Goal: Information Seeking & Learning: Understand process/instructions

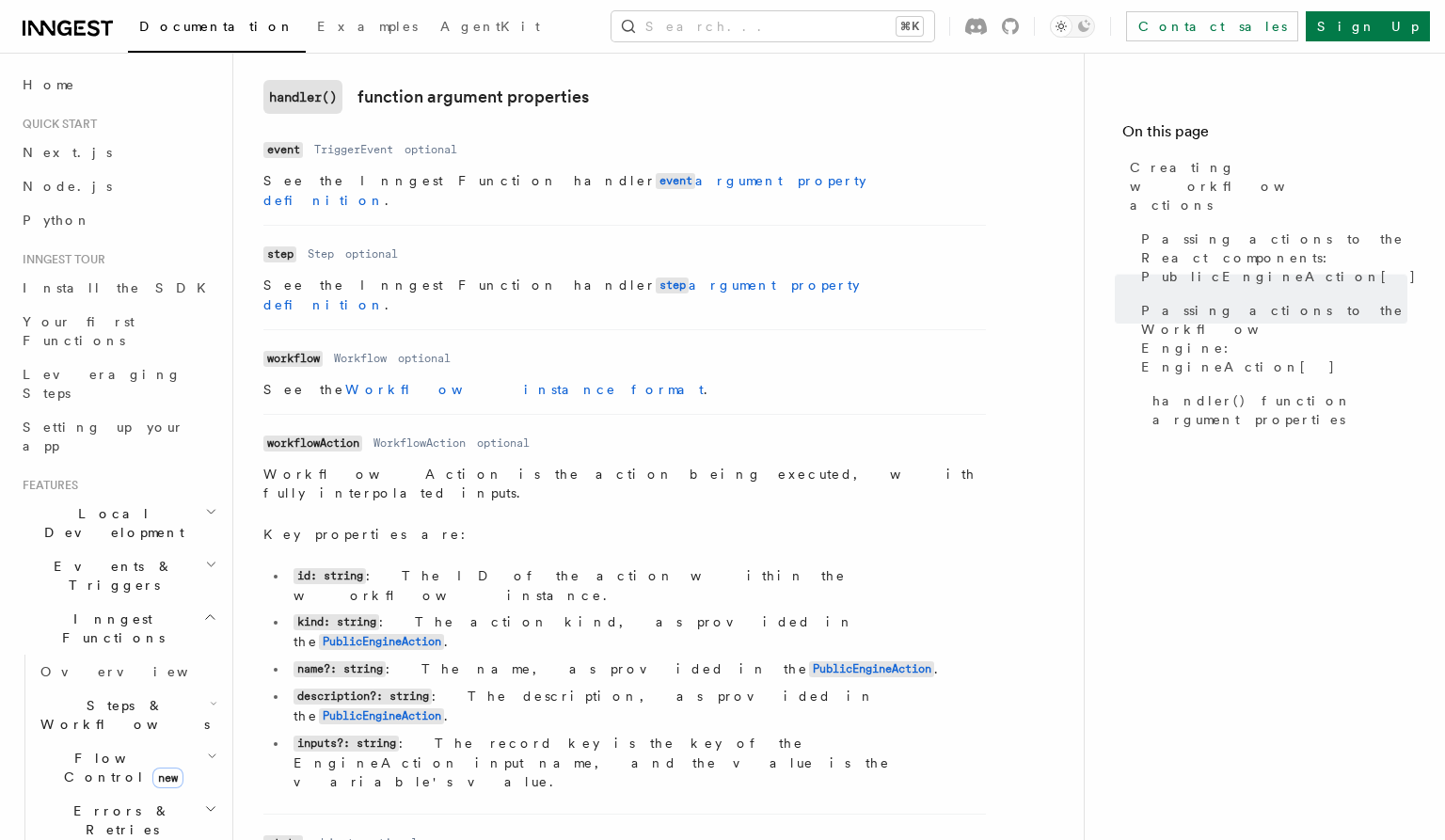
scroll to position [2675, 0]
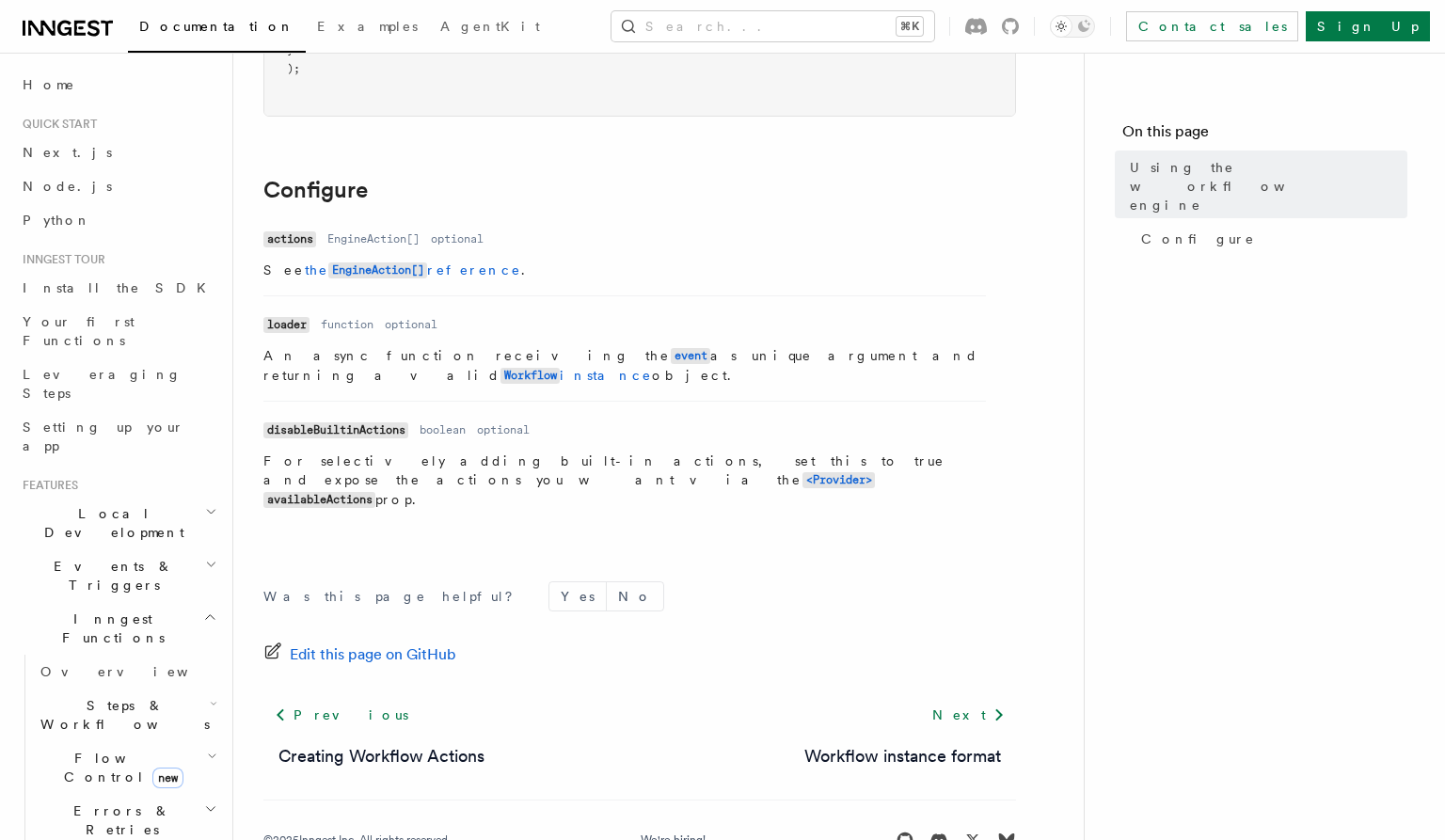
scroll to position [618, 0]
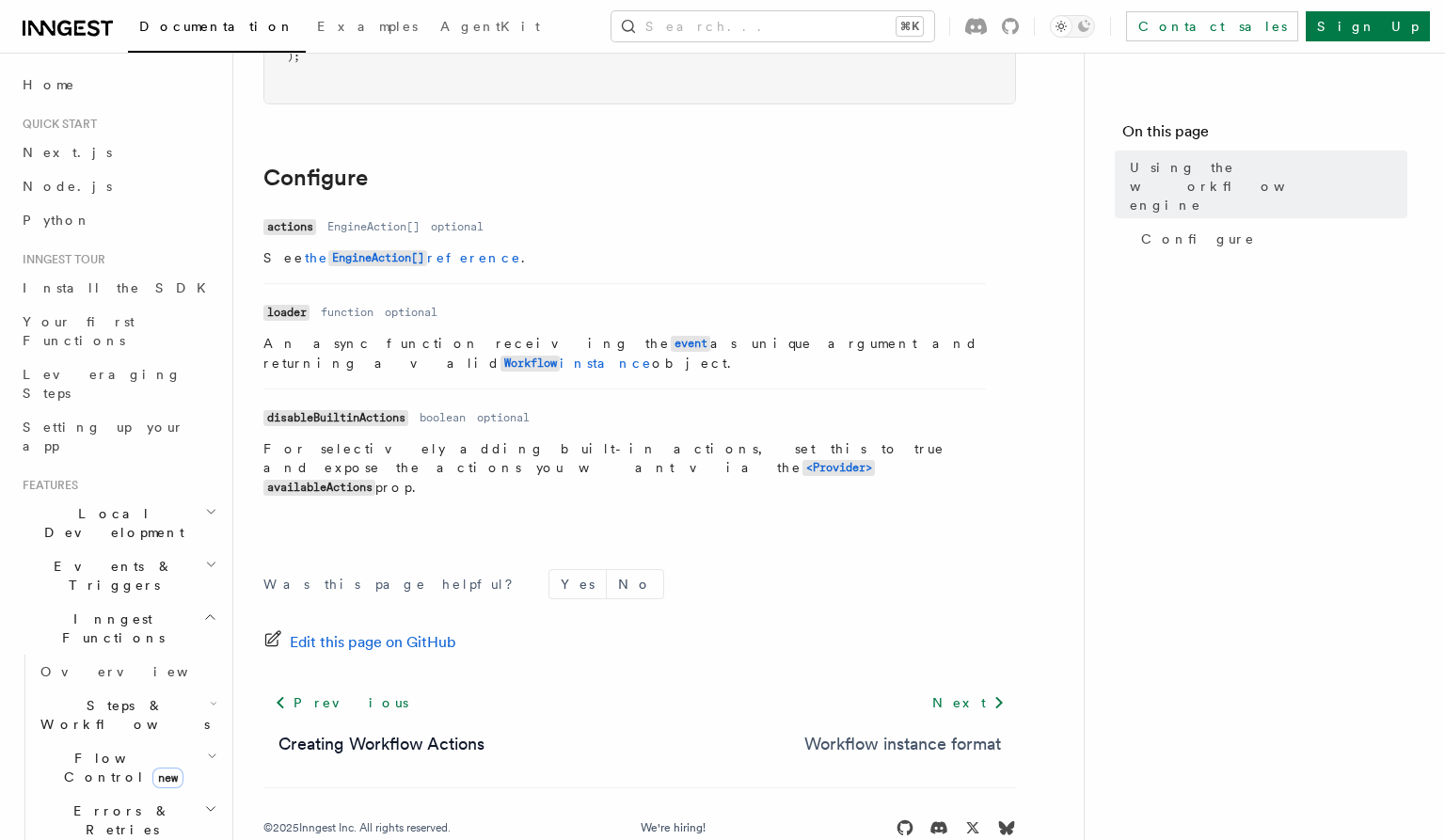
click at [937, 731] on link "Workflow instance format" at bounding box center [903, 744] width 196 height 26
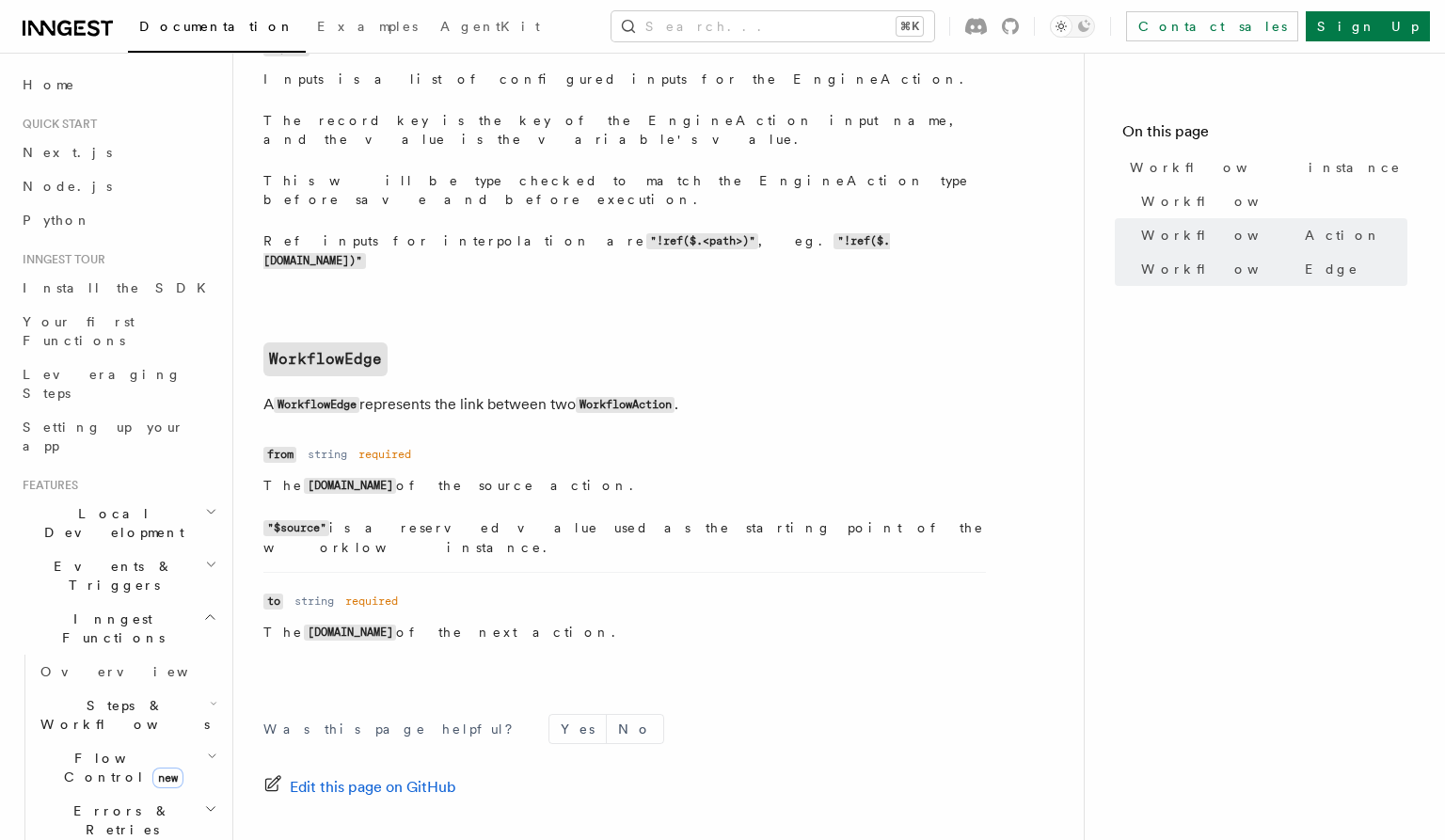
scroll to position [2064, 0]
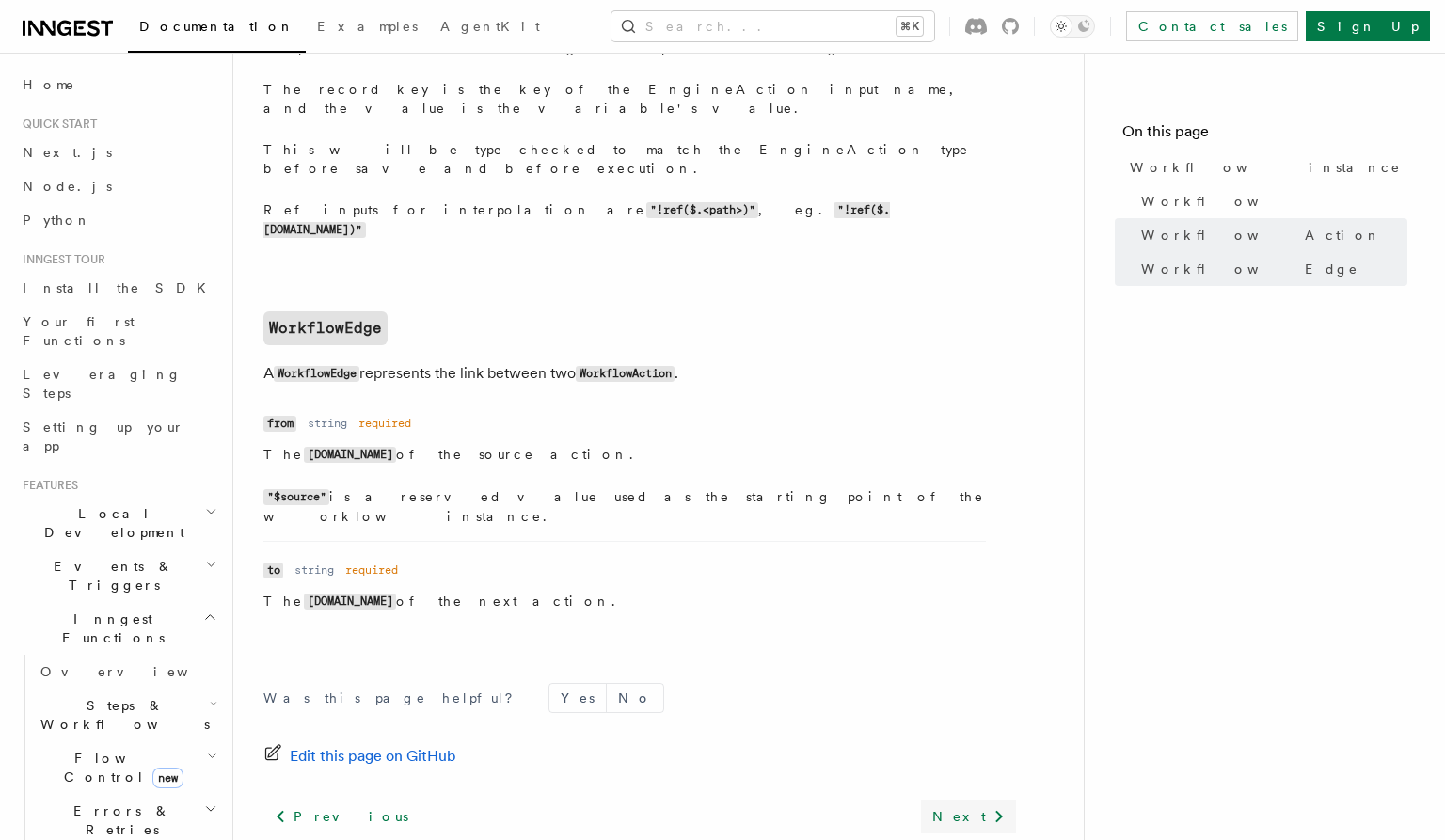
click at [965, 799] on link "Next" at bounding box center [969, 816] width 95 height 34
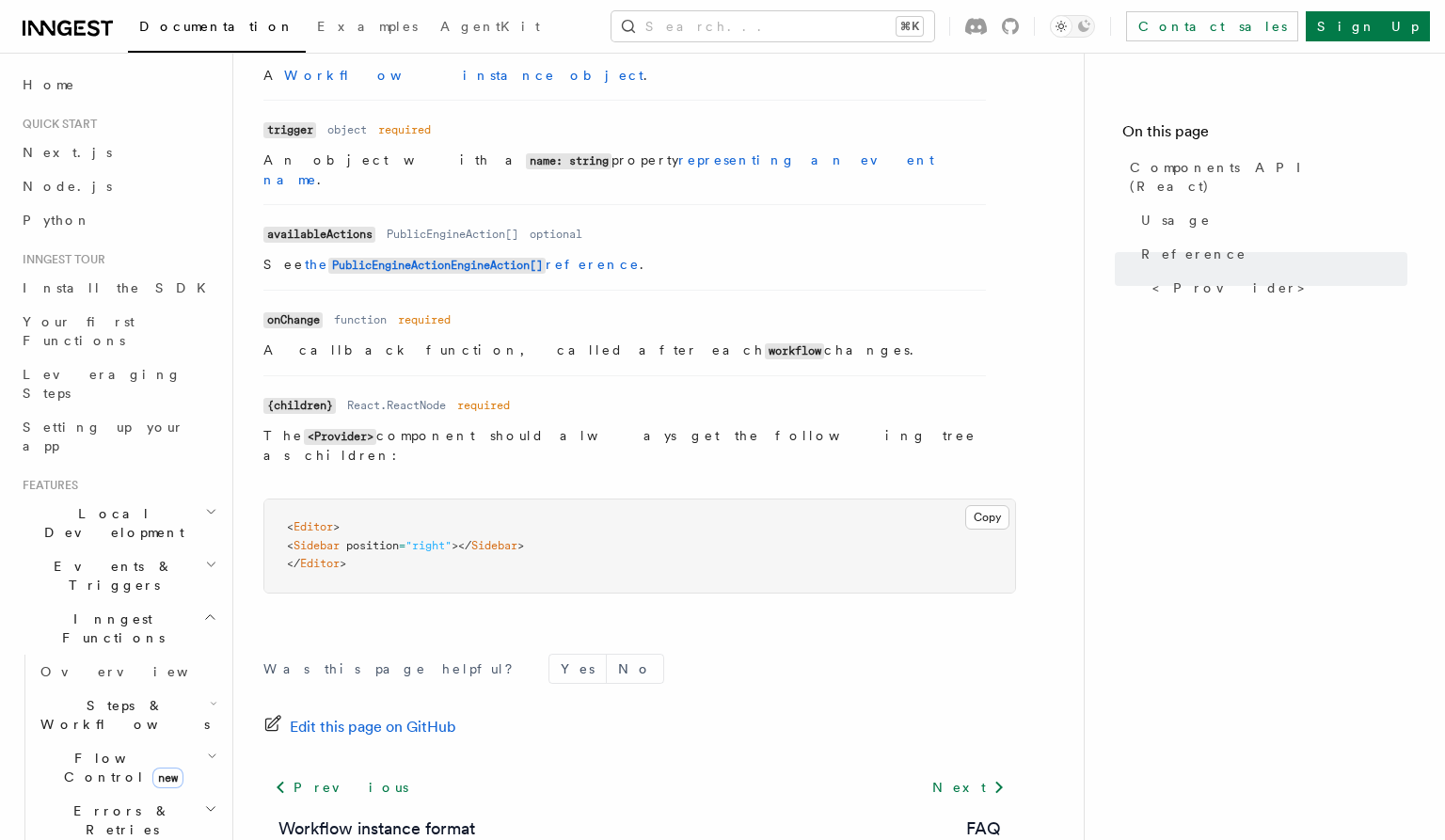
scroll to position [1706, 0]
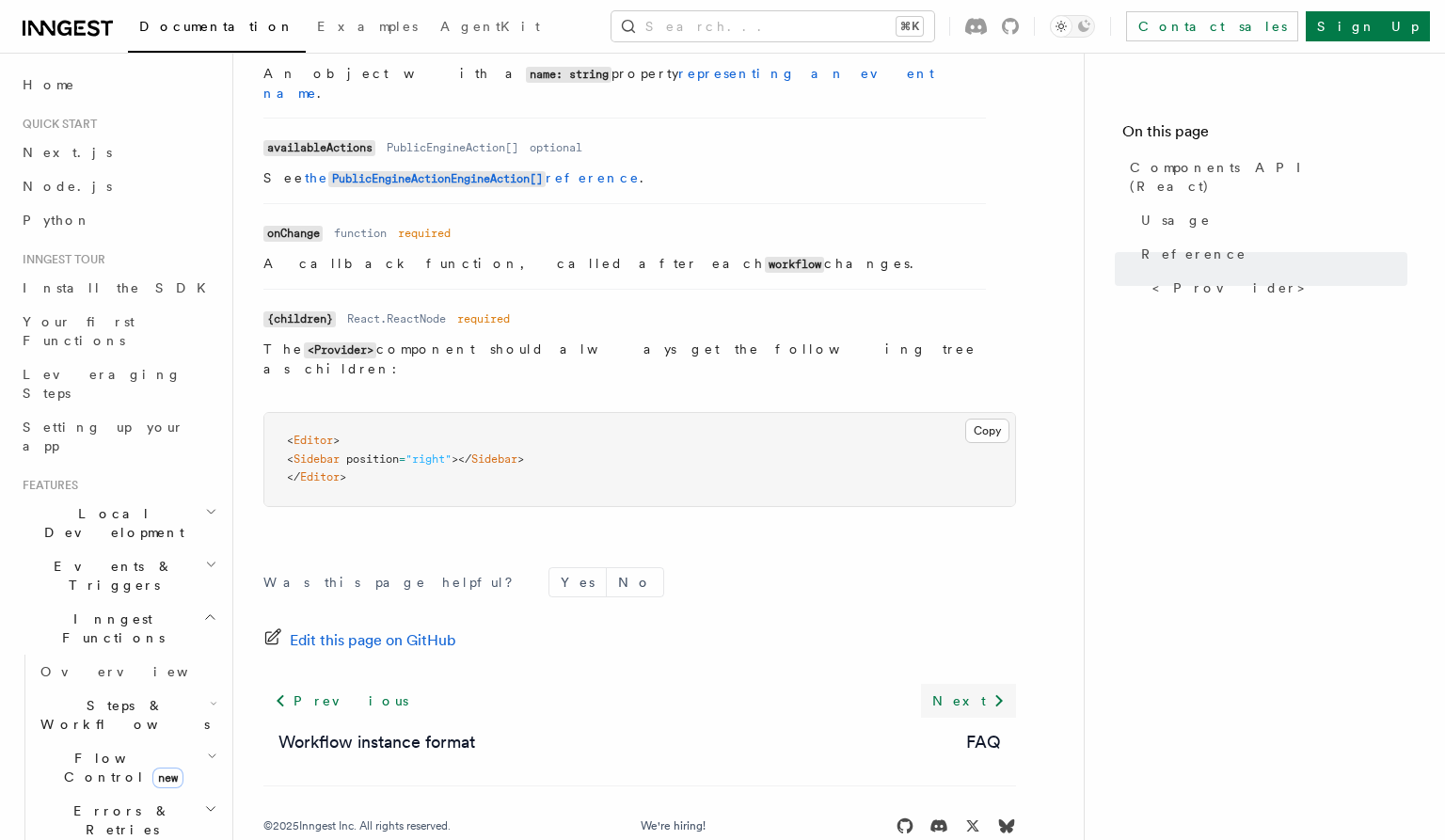
click at [988, 689] on icon at bounding box center [999, 700] width 23 height 23
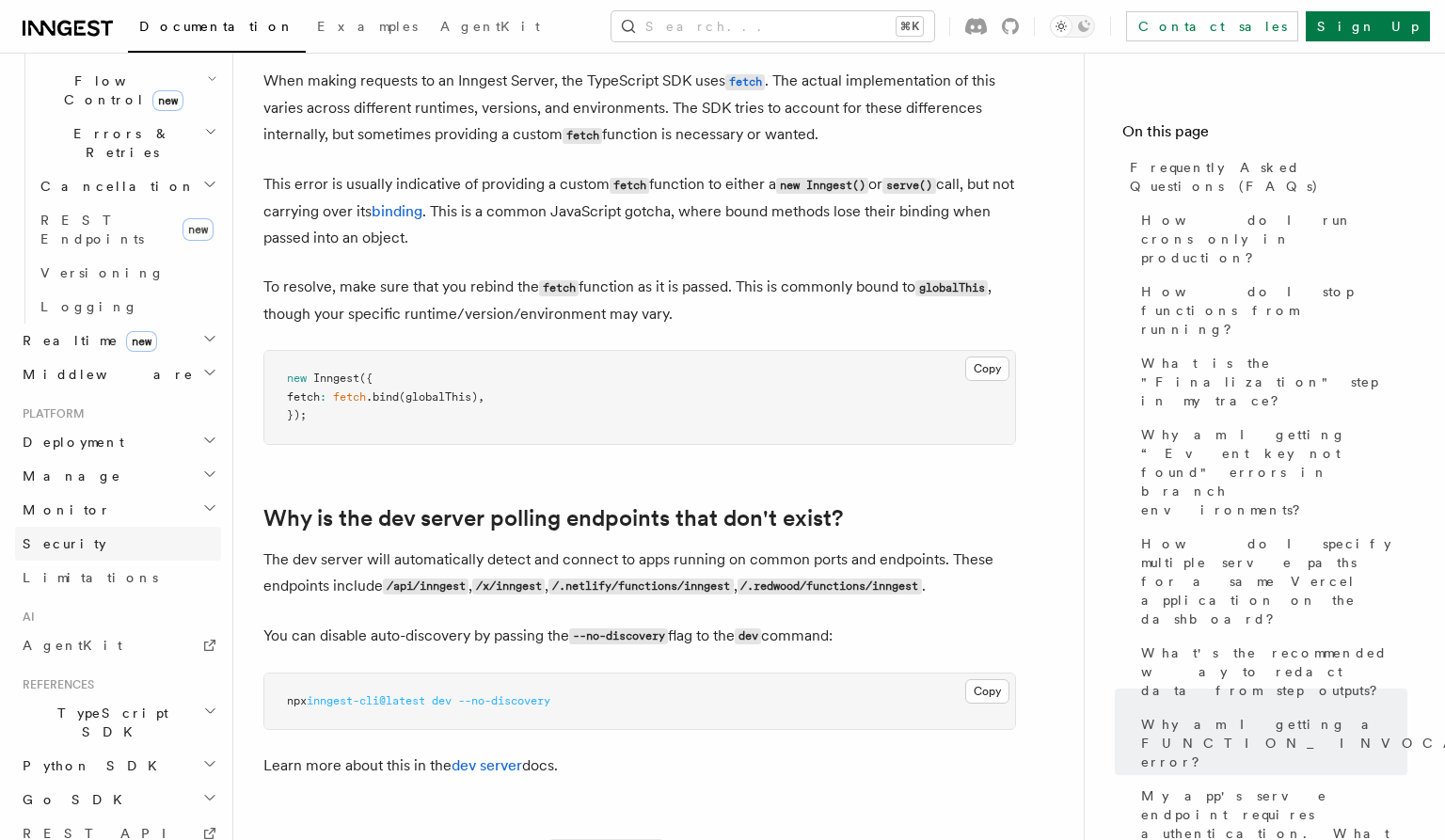
scroll to position [701, 0]
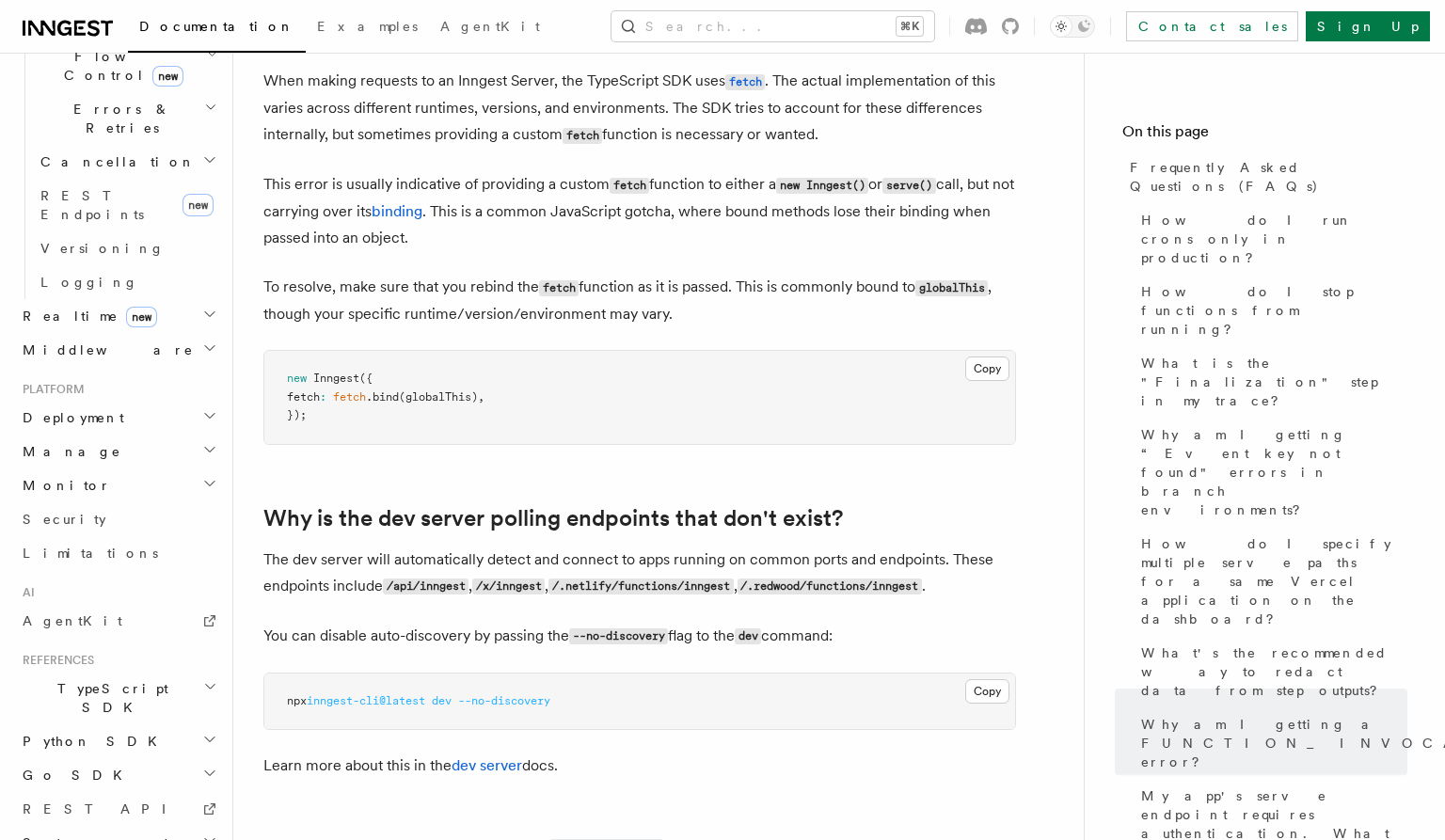
click at [95, 679] on span "TypeScript SDK" at bounding box center [109, 698] width 189 height 38
click at [80, 733] on span "Introduction" at bounding box center [108, 741] width 136 height 15
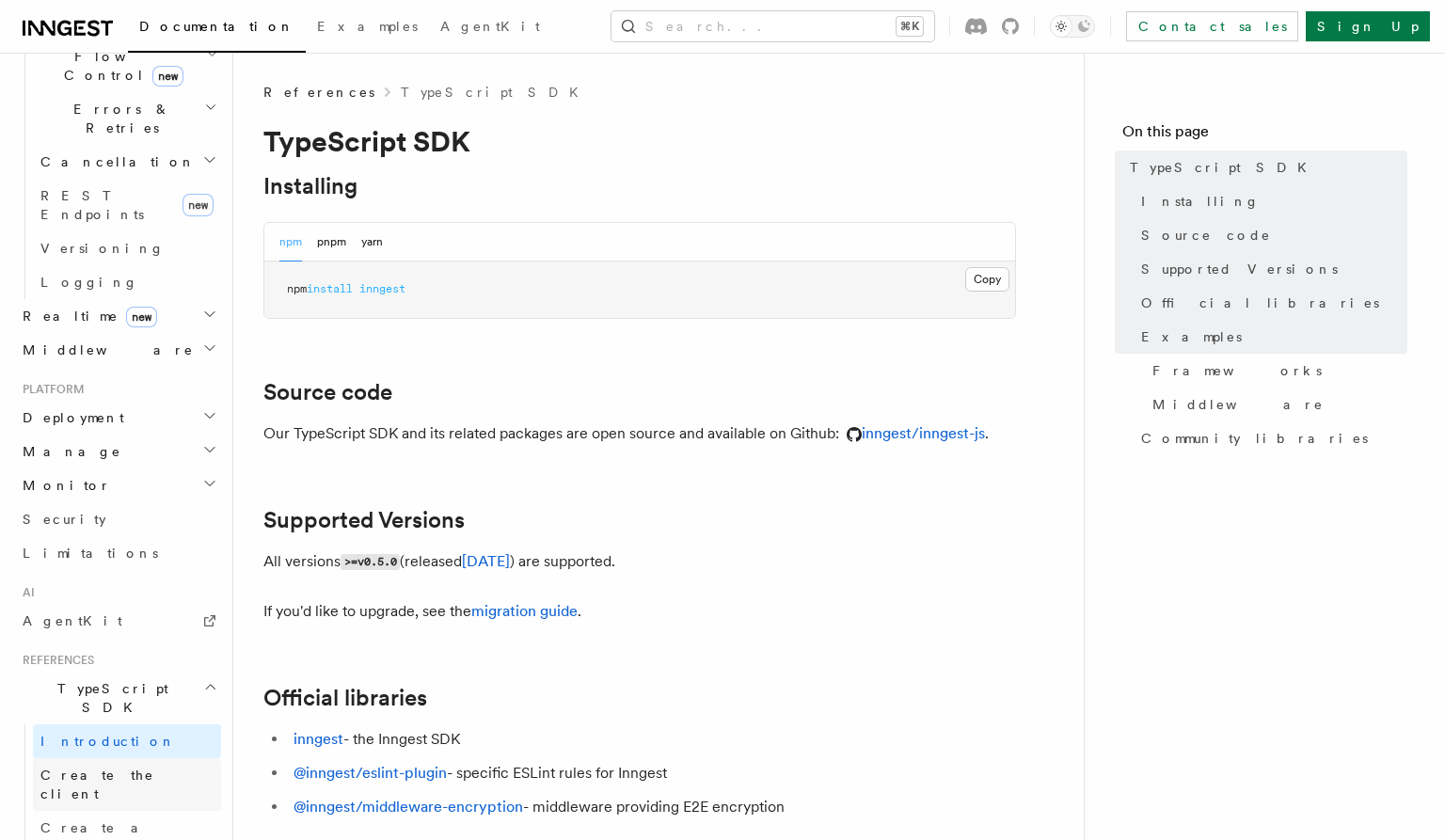
click at [103, 767] on span "Create the client" at bounding box center [97, 784] width 114 height 34
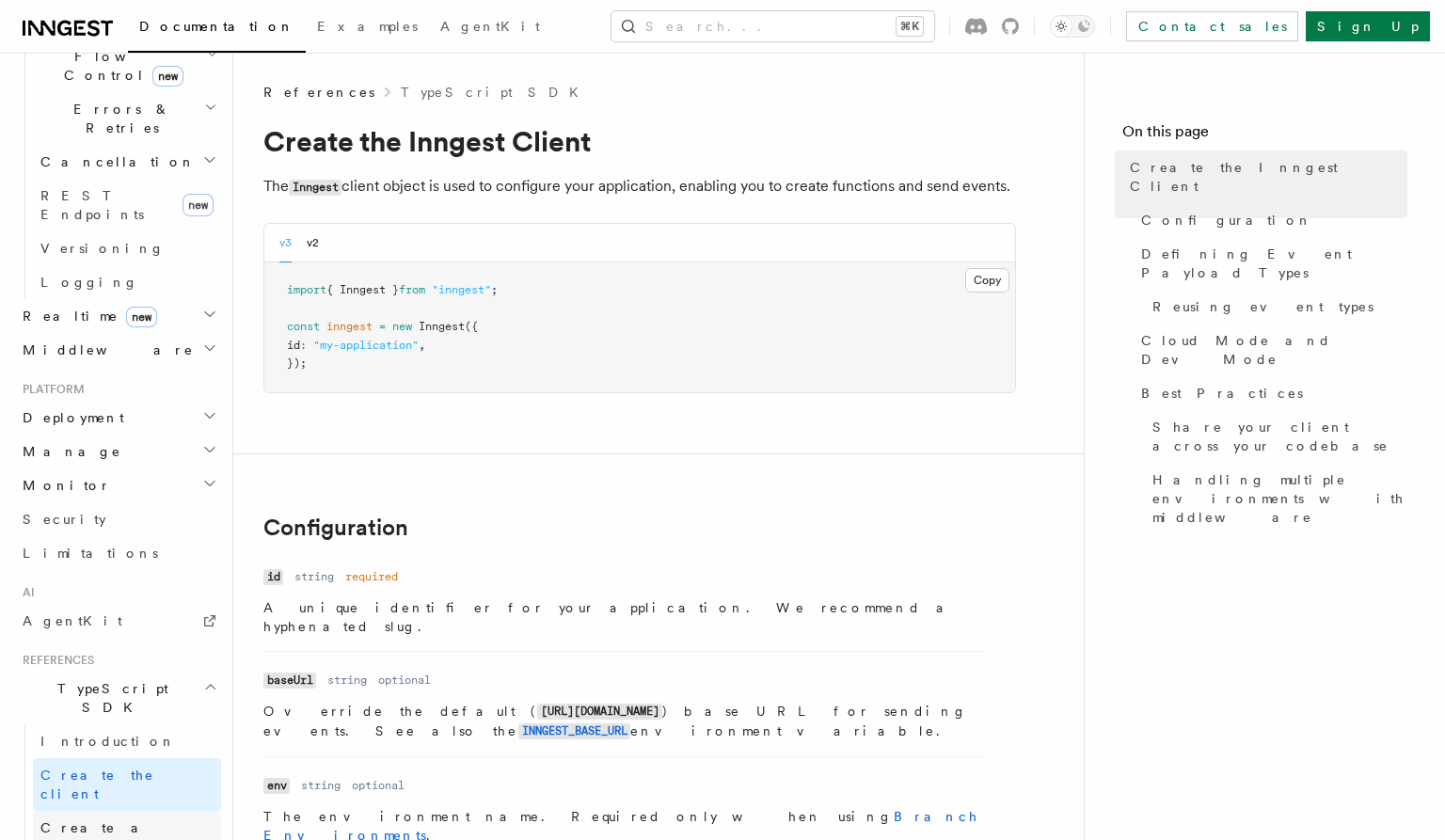
click at [120, 818] on span "Create a function" at bounding box center [131, 837] width 181 height 38
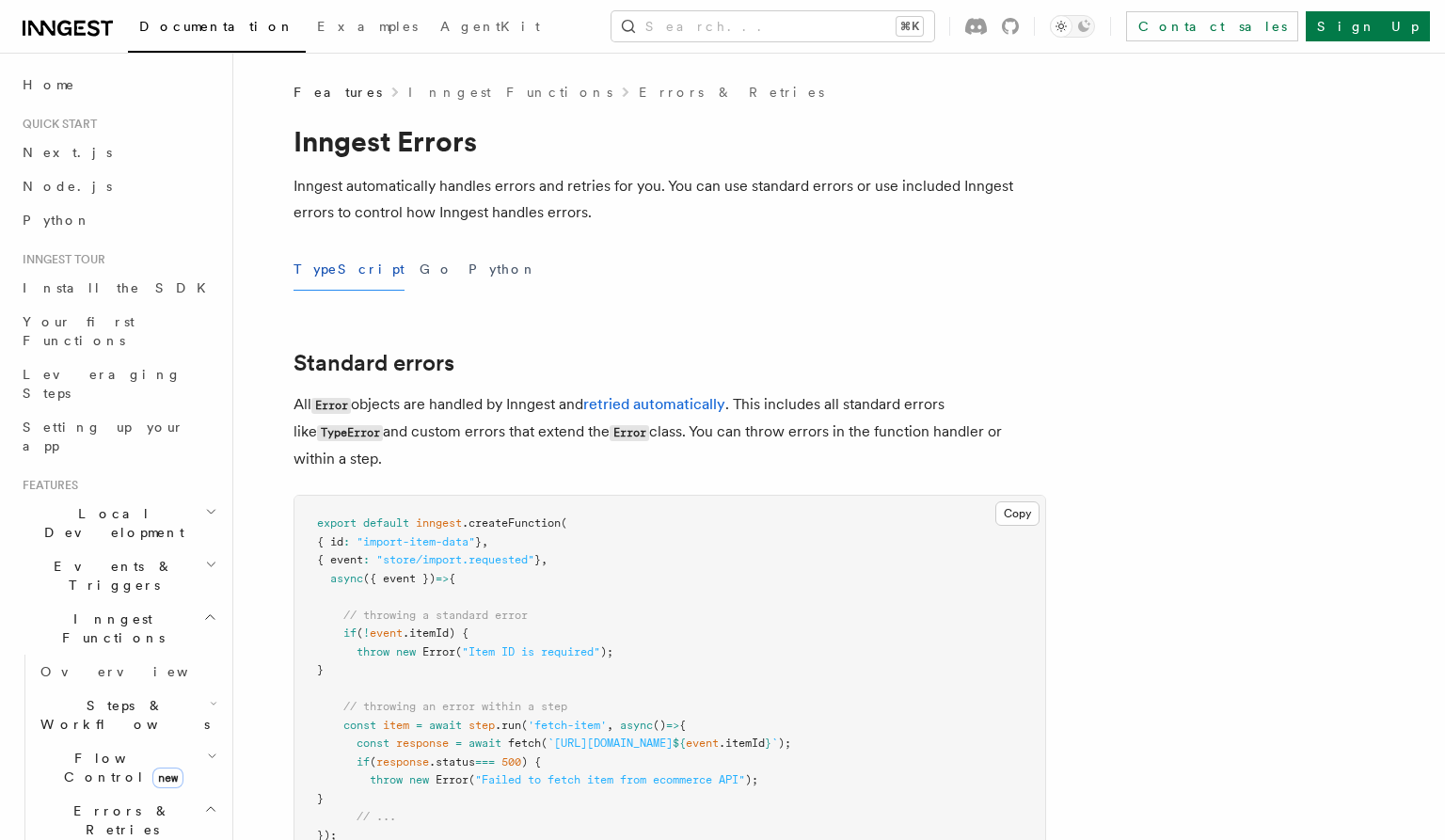
click at [89, 609] on span "Inngest Functions" at bounding box center [109, 628] width 189 height 38
